Goal: Check status: Check status

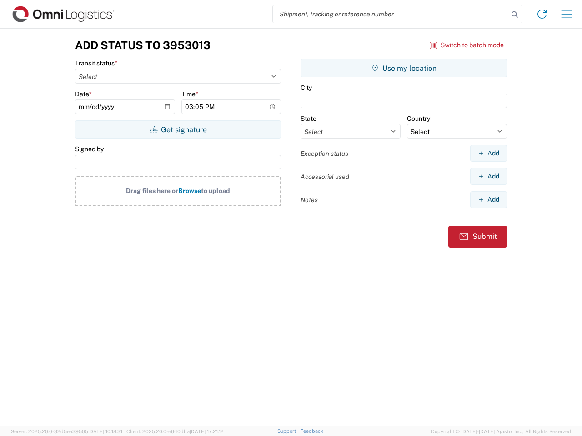
click at [390, 14] on input "search" at bounding box center [390, 13] width 235 height 17
click at [514, 15] on icon at bounding box center [514, 14] width 13 height 13
click at [542, 14] on icon at bounding box center [541, 14] width 15 height 15
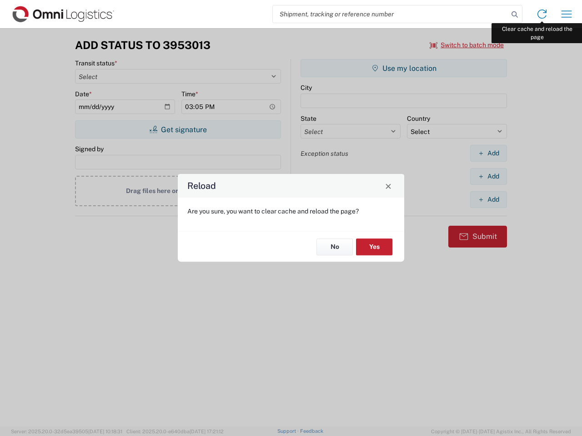
click at [566, 14] on div "Reload Are you sure, you want to clear cache and reload the page? No Yes" at bounding box center [291, 218] width 582 height 436
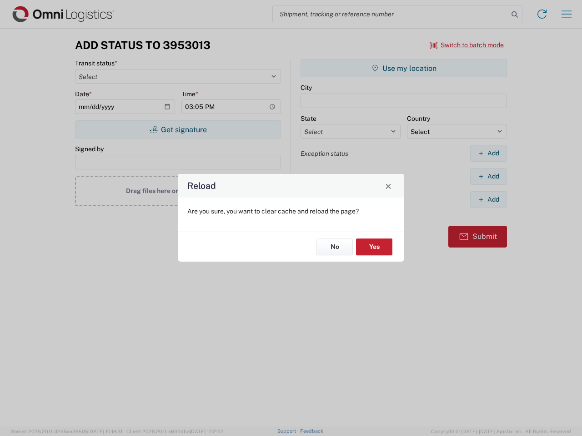
click at [467, 45] on div "Reload Are you sure, you want to clear cache and reload the page? No Yes" at bounding box center [291, 218] width 582 height 436
click at [178, 130] on div "Reload Are you sure, you want to clear cache and reload the page? No Yes" at bounding box center [291, 218] width 582 height 436
click at [404, 68] on div "Reload Are you sure, you want to clear cache and reload the page? No Yes" at bounding box center [291, 218] width 582 height 436
click at [488, 153] on div "Reload Are you sure, you want to clear cache and reload the page? No Yes" at bounding box center [291, 218] width 582 height 436
click at [488, 176] on div "Reload Are you sure, you want to clear cache and reload the page? No Yes" at bounding box center [291, 218] width 582 height 436
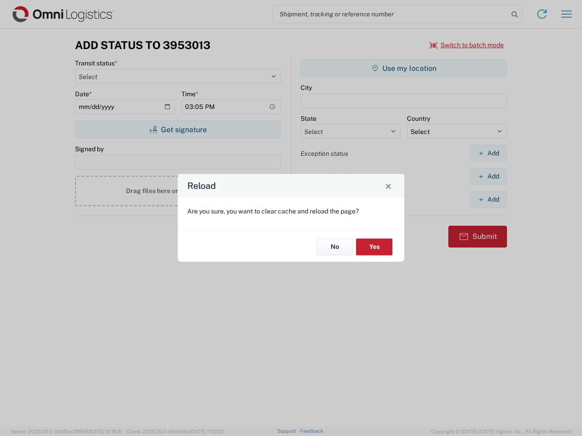
click at [488, 200] on div "Reload Are you sure, you want to clear cache and reload the page? No Yes" at bounding box center [291, 218] width 582 height 436
